Goal: Task Accomplishment & Management: Use online tool/utility

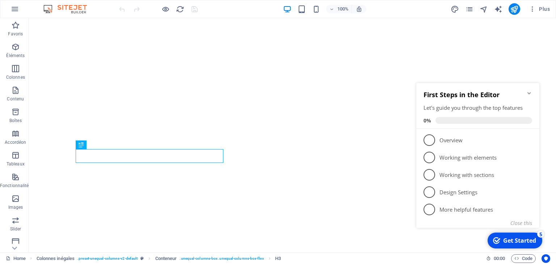
click at [530, 92] on icon "Minimize checklist" at bounding box center [528, 93] width 3 height 2
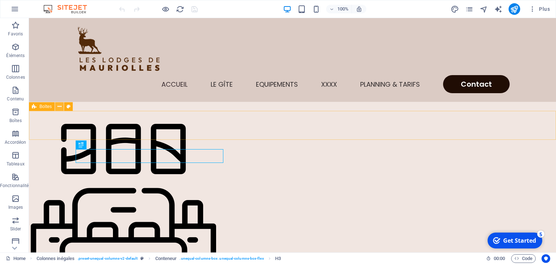
click at [60, 107] on icon at bounding box center [60, 107] width 4 height 8
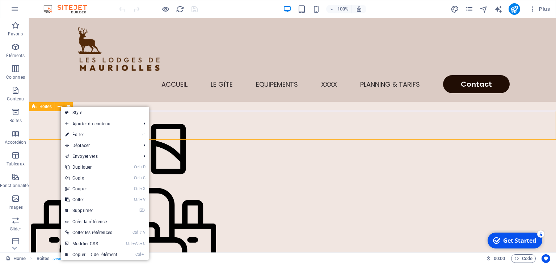
click at [47, 109] on div "Boîtes" at bounding box center [42, 106] width 26 height 9
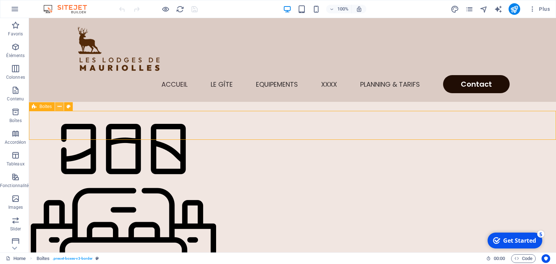
click at [60, 108] on icon at bounding box center [60, 107] width 4 height 8
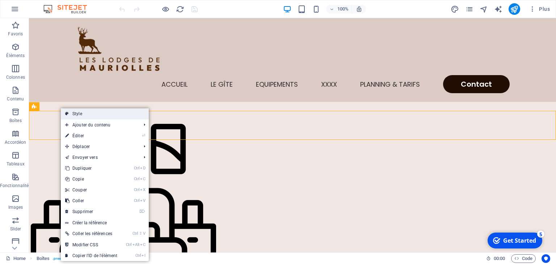
click at [70, 114] on link "Style" at bounding box center [105, 114] width 88 height 11
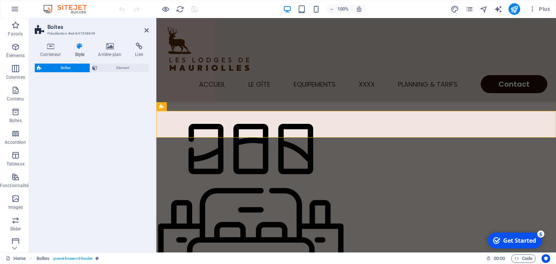
select select "rem"
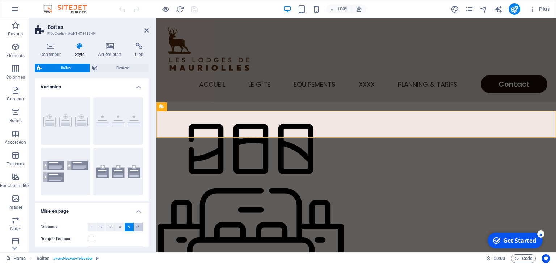
click at [137, 229] on button "6" at bounding box center [138, 227] width 9 height 9
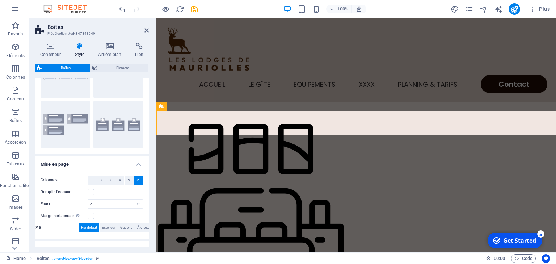
scroll to position [46, 0]
click at [443, 107] on span "Conteneur" at bounding box center [451, 107] width 20 height 4
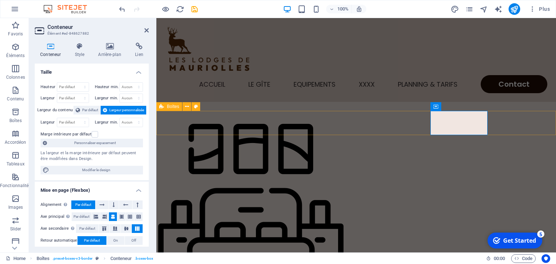
click at [173, 106] on span "Boîtes" at bounding box center [173, 107] width 12 height 4
select select "rem"
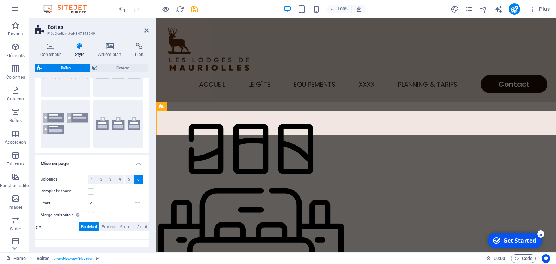
scroll to position [18, 0]
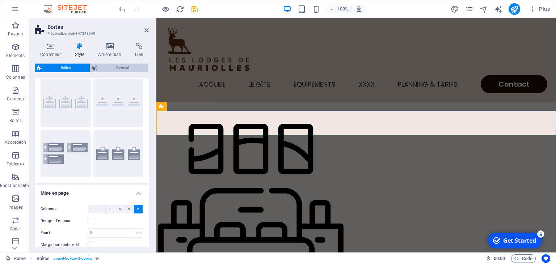
click at [117, 71] on span "Element" at bounding box center [122, 68] width 47 height 9
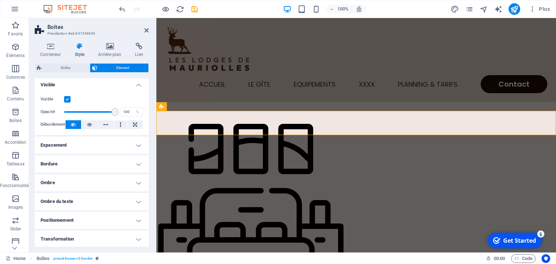
scroll to position [0, 0]
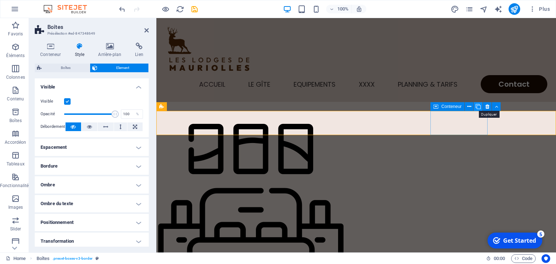
click at [477, 107] on icon at bounding box center [477, 107] width 5 height 8
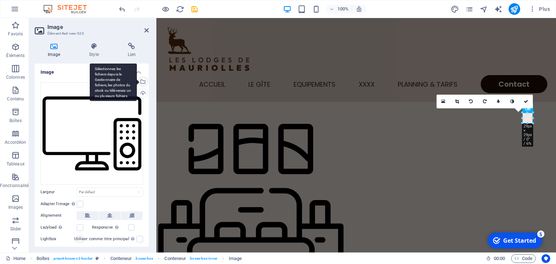
click at [137, 82] on div "Sélectionnez les fichiers depuis le Gestionnaire de fichiers, les photos du sto…" at bounding box center [113, 82] width 47 height 38
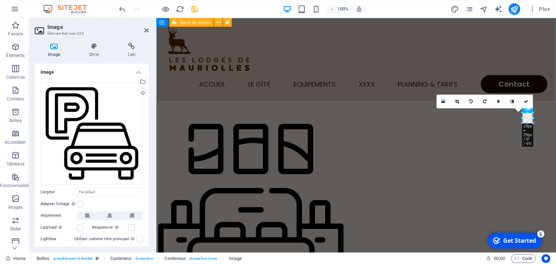
click at [511, 21] on div "Accueil Le gîte Equipements XXXX Planning & Tarifs Contact" at bounding box center [355, 60] width 399 height 84
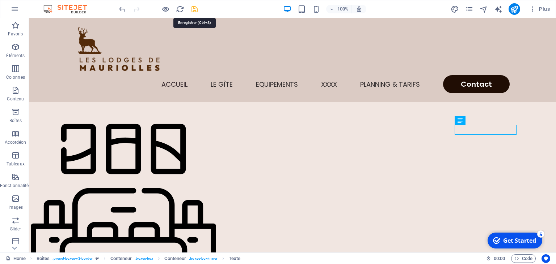
click at [194, 9] on icon "save" at bounding box center [194, 9] width 8 height 8
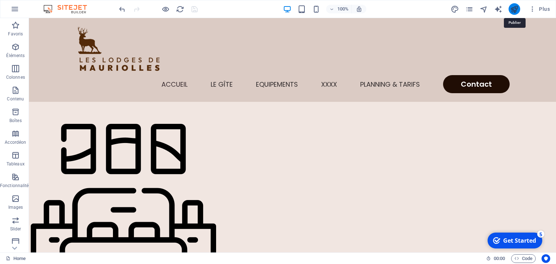
click at [518, 7] on icon "publish" at bounding box center [514, 9] width 8 height 8
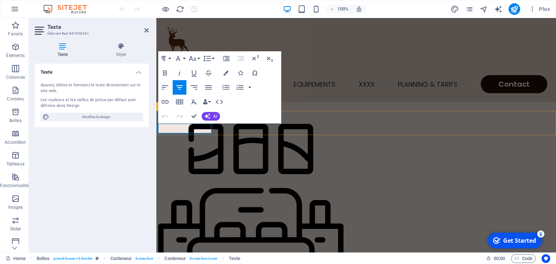
click at [164, 75] on icon "button" at bounding box center [165, 73] width 9 height 9
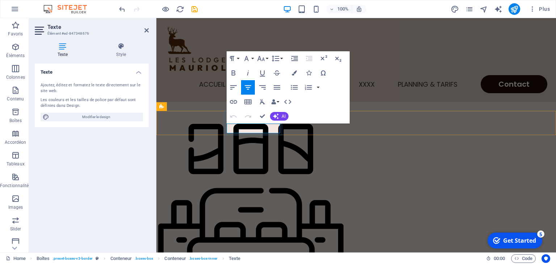
click at [234, 72] on icon "button" at bounding box center [233, 73] width 9 height 9
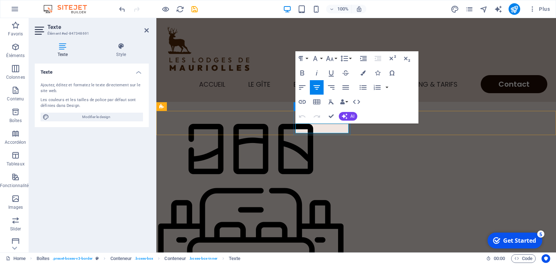
click at [304, 72] on icon "button" at bounding box center [302, 73] width 9 height 9
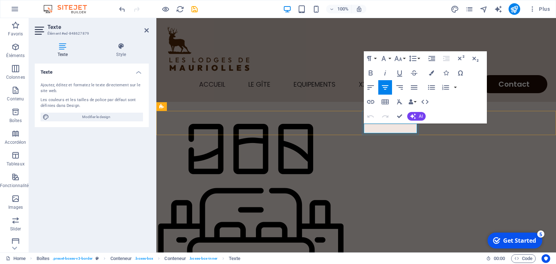
click at [368, 73] on icon "button" at bounding box center [370, 73] width 9 height 9
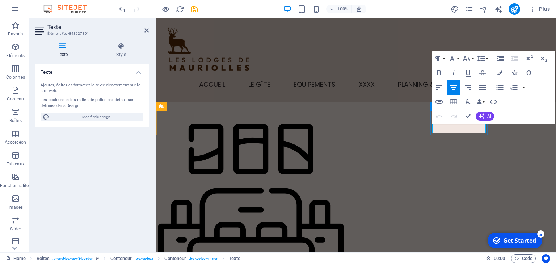
click at [439, 71] on icon "button" at bounding box center [439, 73] width 4 height 5
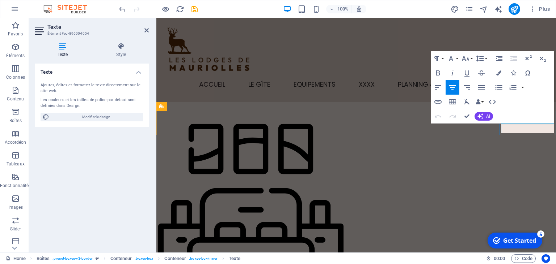
click at [439, 74] on icon "button" at bounding box center [438, 73] width 4 height 5
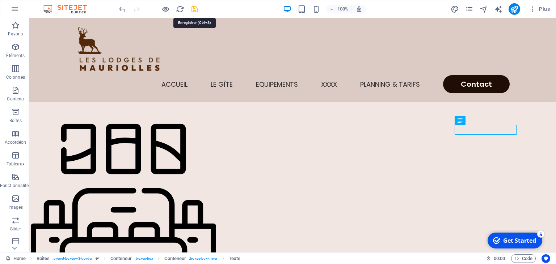
click at [195, 8] on icon "save" at bounding box center [194, 9] width 8 height 8
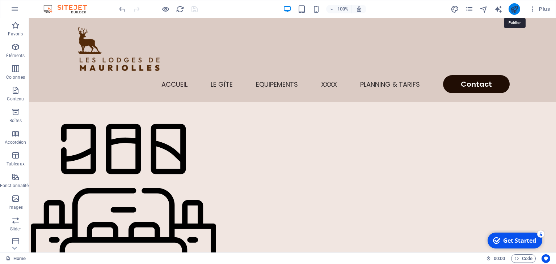
click at [514, 11] on icon "publish" at bounding box center [514, 9] width 8 height 8
